Goal: Task Accomplishment & Management: Use online tool/utility

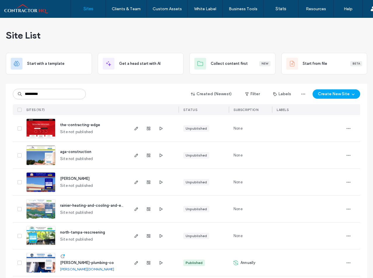
type input "*********"
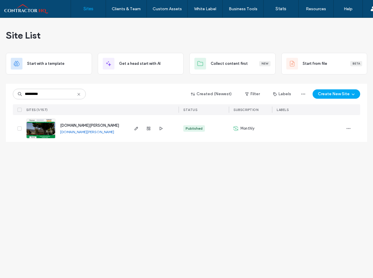
click at [91, 127] on div "[DOMAIN_NAME][PERSON_NAME]" at bounding box center [89, 126] width 59 height 6
click at [91, 125] on span "[DOMAIN_NAME][PERSON_NAME]" at bounding box center [89, 125] width 59 height 4
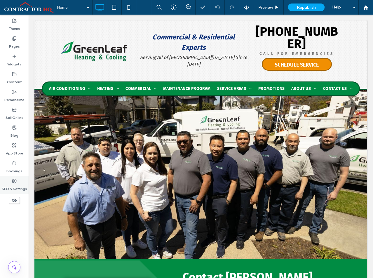
click at [13, 186] on label "SEO & Settings" at bounding box center [14, 187] width 25 height 8
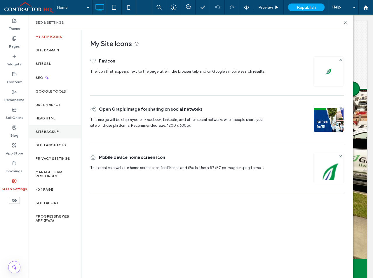
click at [55, 129] on div "Site Backup" at bounding box center [55, 131] width 53 height 13
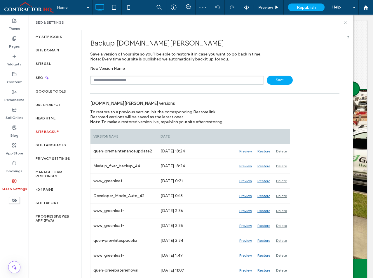
click at [347, 22] on icon at bounding box center [345, 22] width 4 height 4
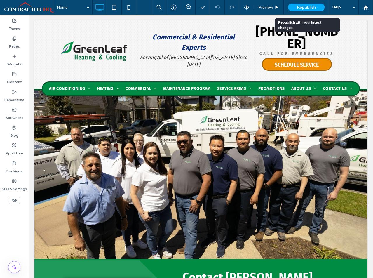
click at [314, 8] on span "Republish" at bounding box center [306, 7] width 19 height 5
